Goal: Task Accomplishment & Management: Use online tool/utility

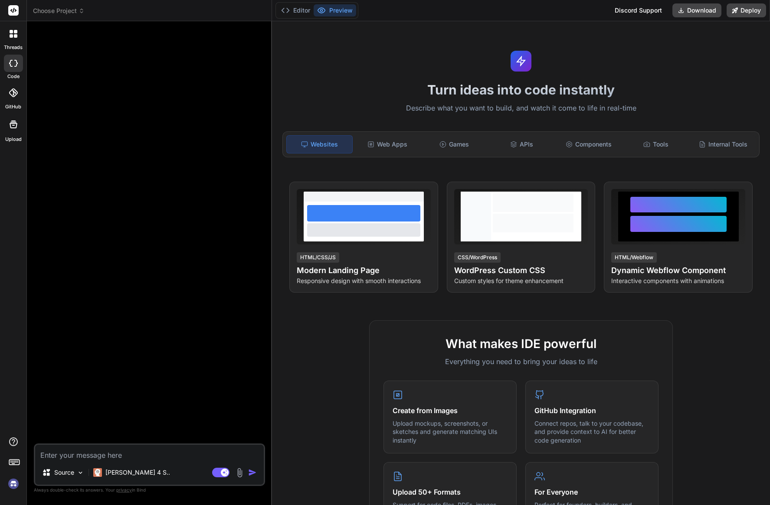
click at [74, 11] on span "Choose Project" at bounding box center [59, 11] width 52 height 9
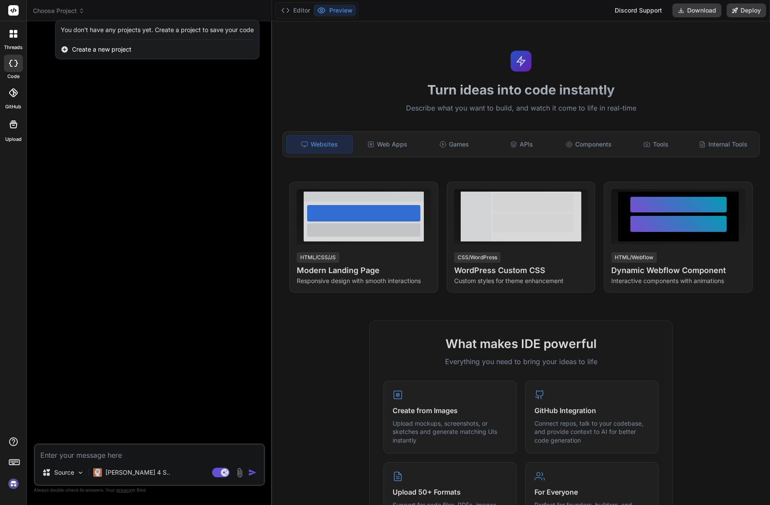
click at [85, 102] on div at bounding box center [385, 252] width 770 height 505
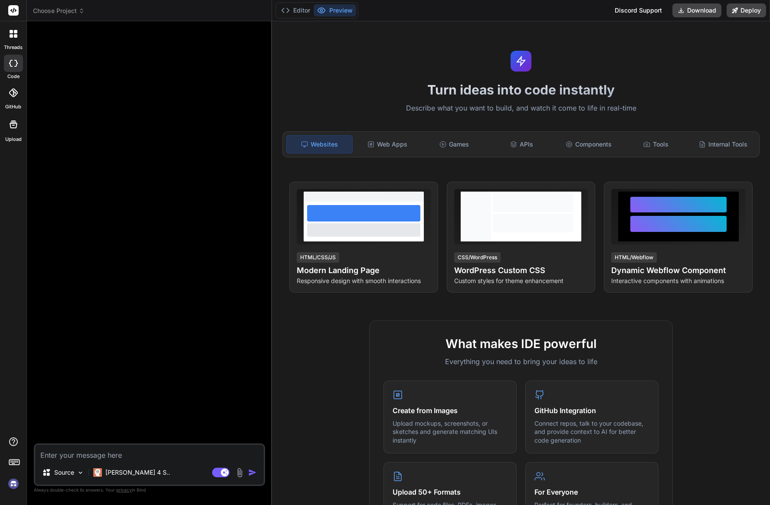
click at [15, 482] on img at bounding box center [13, 484] width 15 height 15
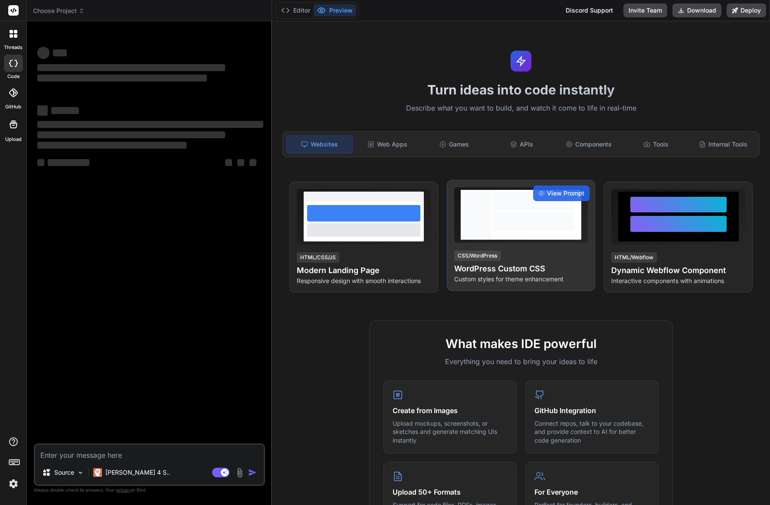
type textarea "x"
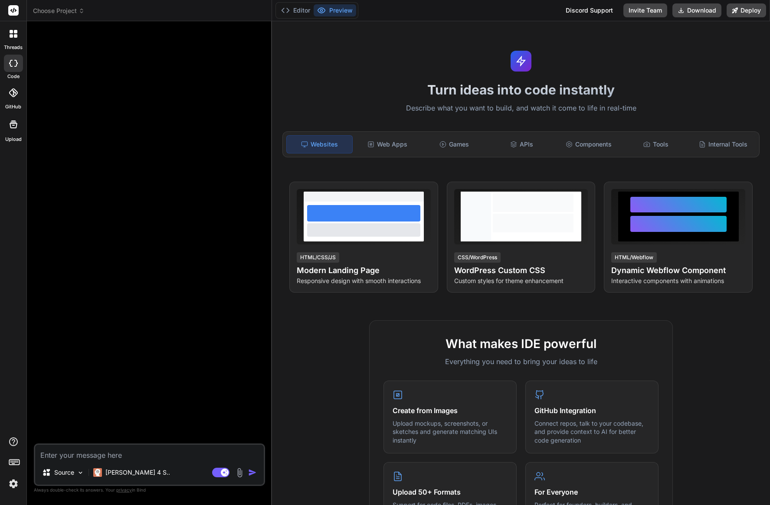
click at [16, 486] on img at bounding box center [13, 484] width 15 height 15
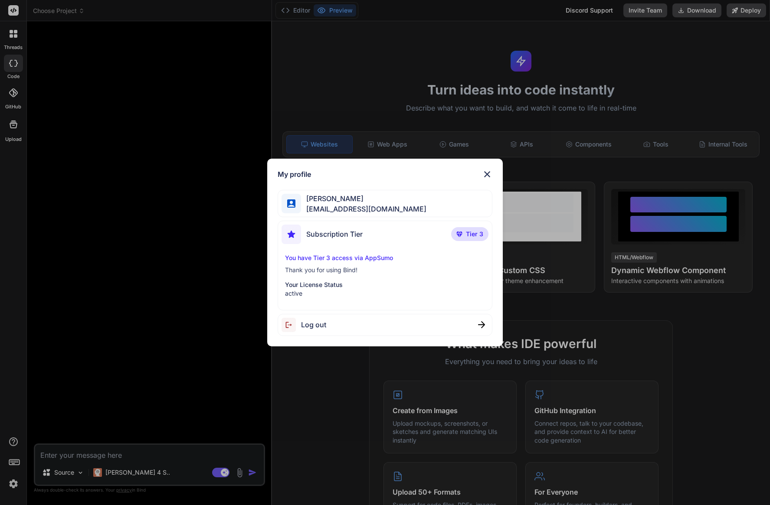
click at [443, 243] on div "Subscription Tier Tier 3" at bounding box center [384, 236] width 206 height 23
click at [460, 242] on div "Subscription Tier Tier 3" at bounding box center [384, 236] width 206 height 23
click at [486, 176] on img at bounding box center [487, 174] width 10 height 10
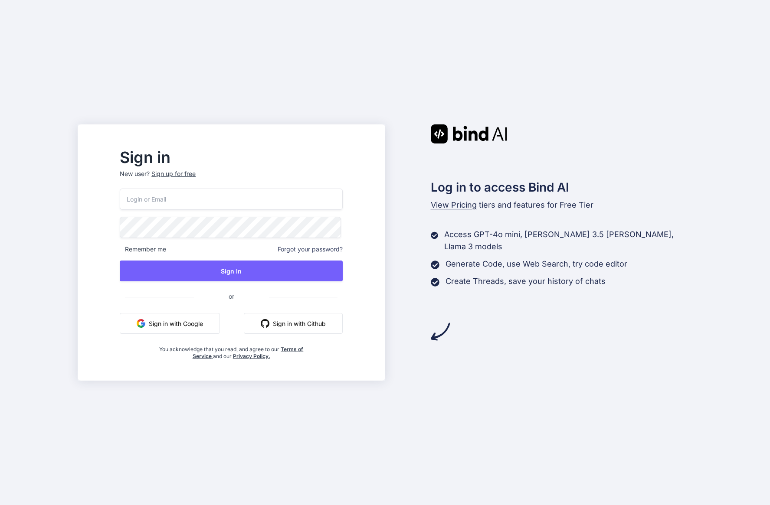
click at [212, 320] on button "Sign in with Google" at bounding box center [170, 323] width 100 height 21
